Goal: Transaction & Acquisition: Purchase product/service

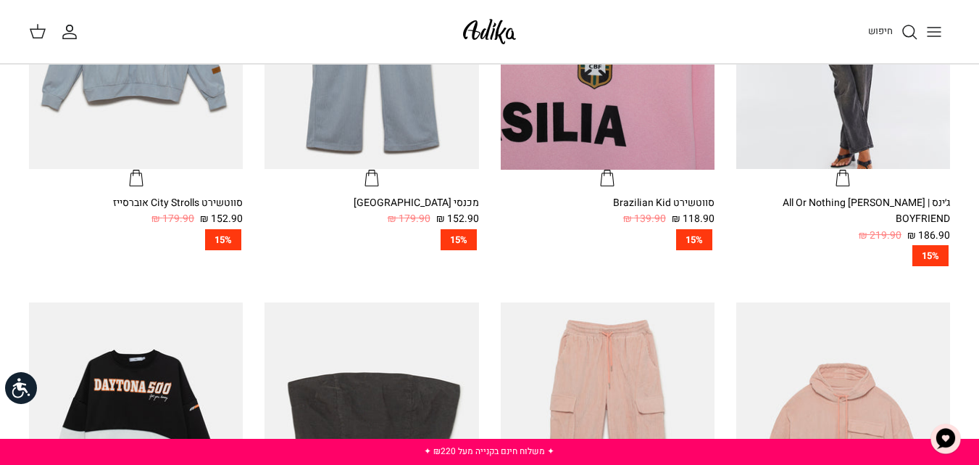
scroll to position [614, 0]
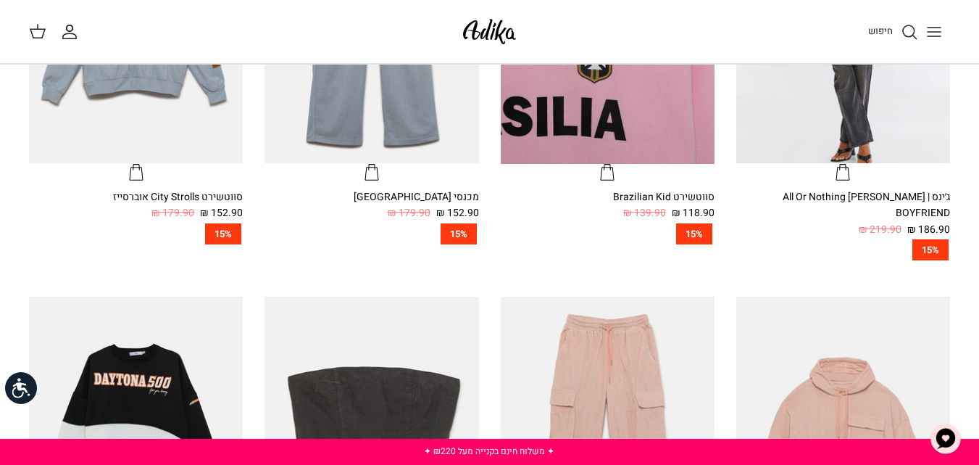
click at [583, 96] on img "סווטשירט Brazilian Kid" at bounding box center [608, 21] width 214 height 286
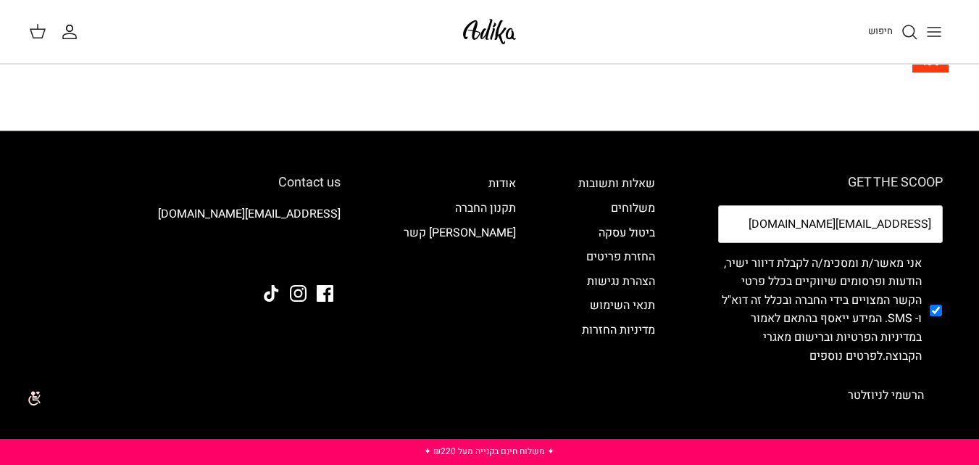
click at [889, 377] on button "הרשמי לניוזלטר" at bounding box center [886, 395] width 114 height 36
